Goal: Use online tool/utility: Utilize a website feature to perform a specific function

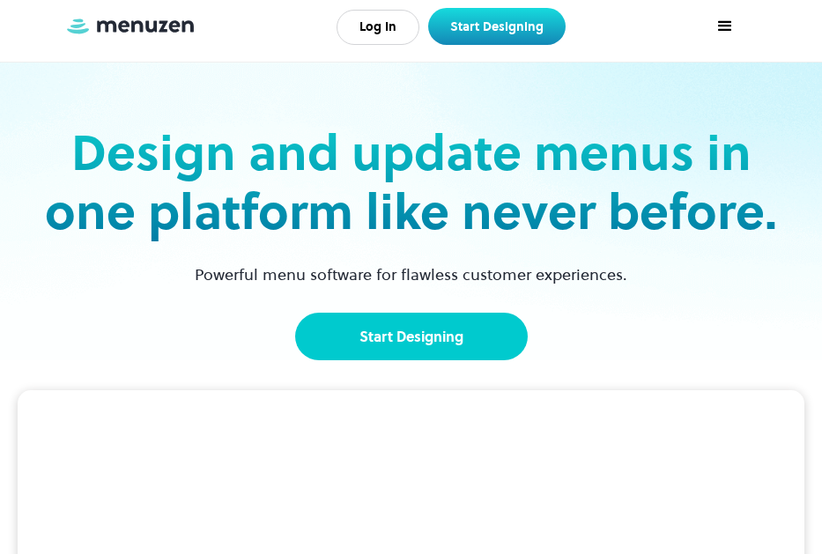
click at [382, 349] on link "Start Designing" at bounding box center [411, 337] width 233 height 48
drag, startPoint x: 431, startPoint y: 335, endPoint x: 422, endPoint y: 332, distance: 9.2
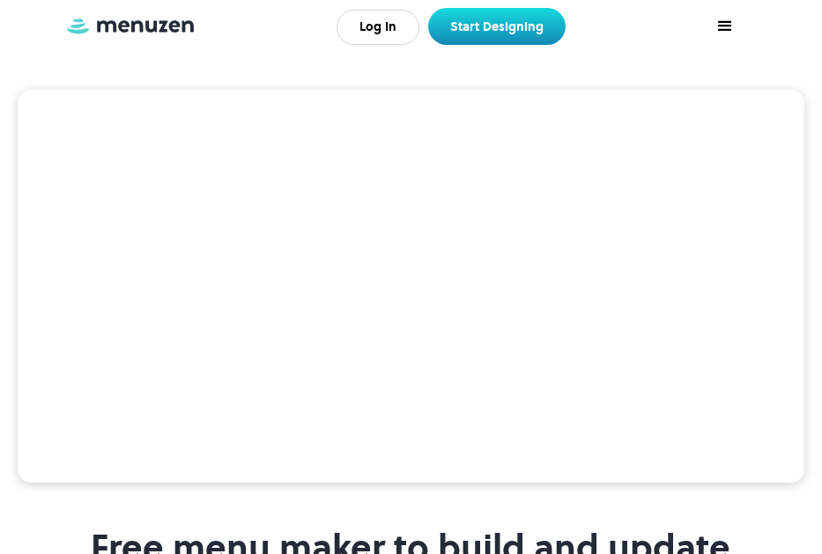
scroll to position [353, 0]
